Goal: Information Seeking & Learning: Learn about a topic

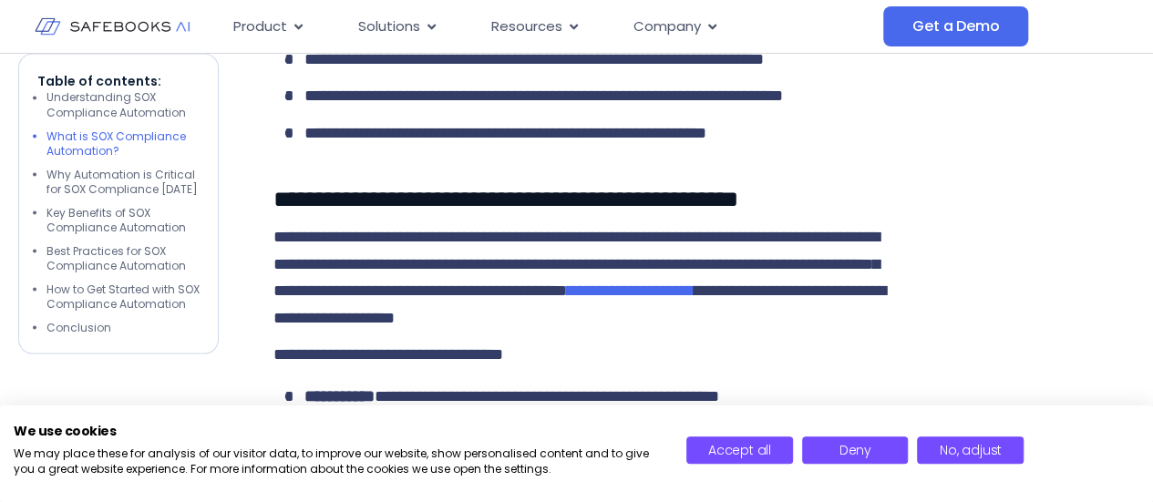
scroll to position [1641, 0]
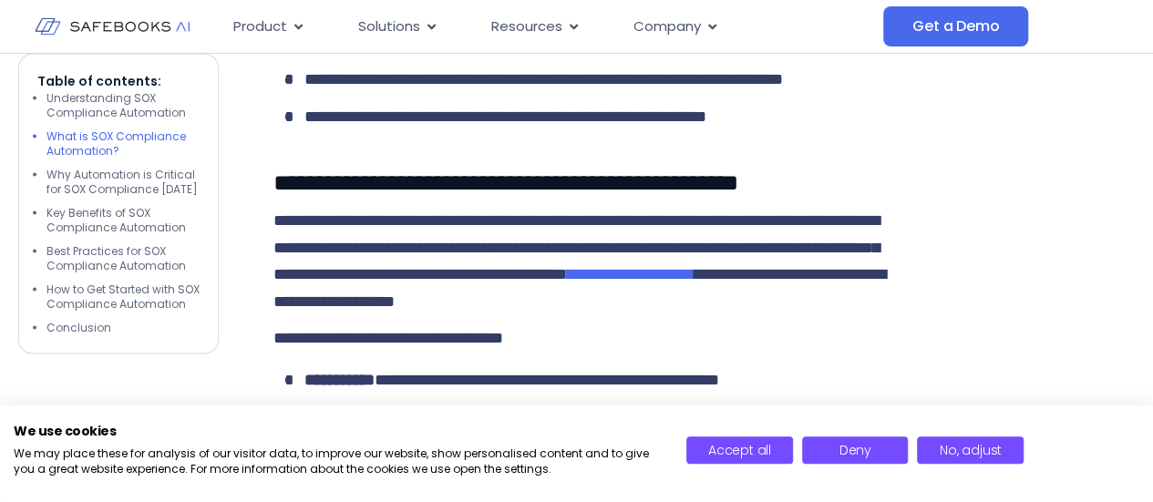
click at [739, 435] on div "Accept all Deny No, adjust" at bounding box center [913, 454] width 480 height 62
click at [740, 448] on span "Accept all" at bounding box center [739, 450] width 63 height 18
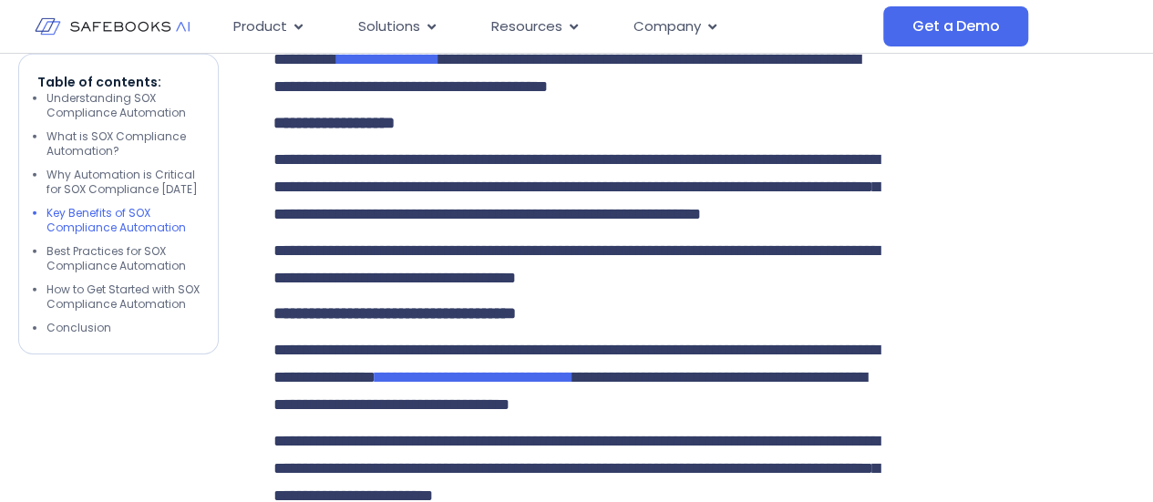
scroll to position [2826, 0]
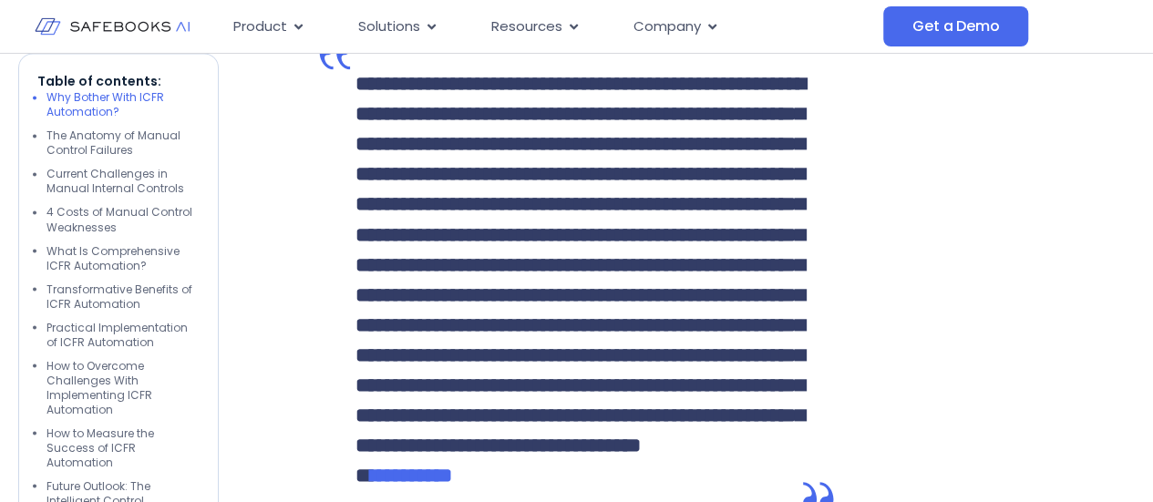
scroll to position [1550, 0]
